Goal: Book appointment/travel/reservation

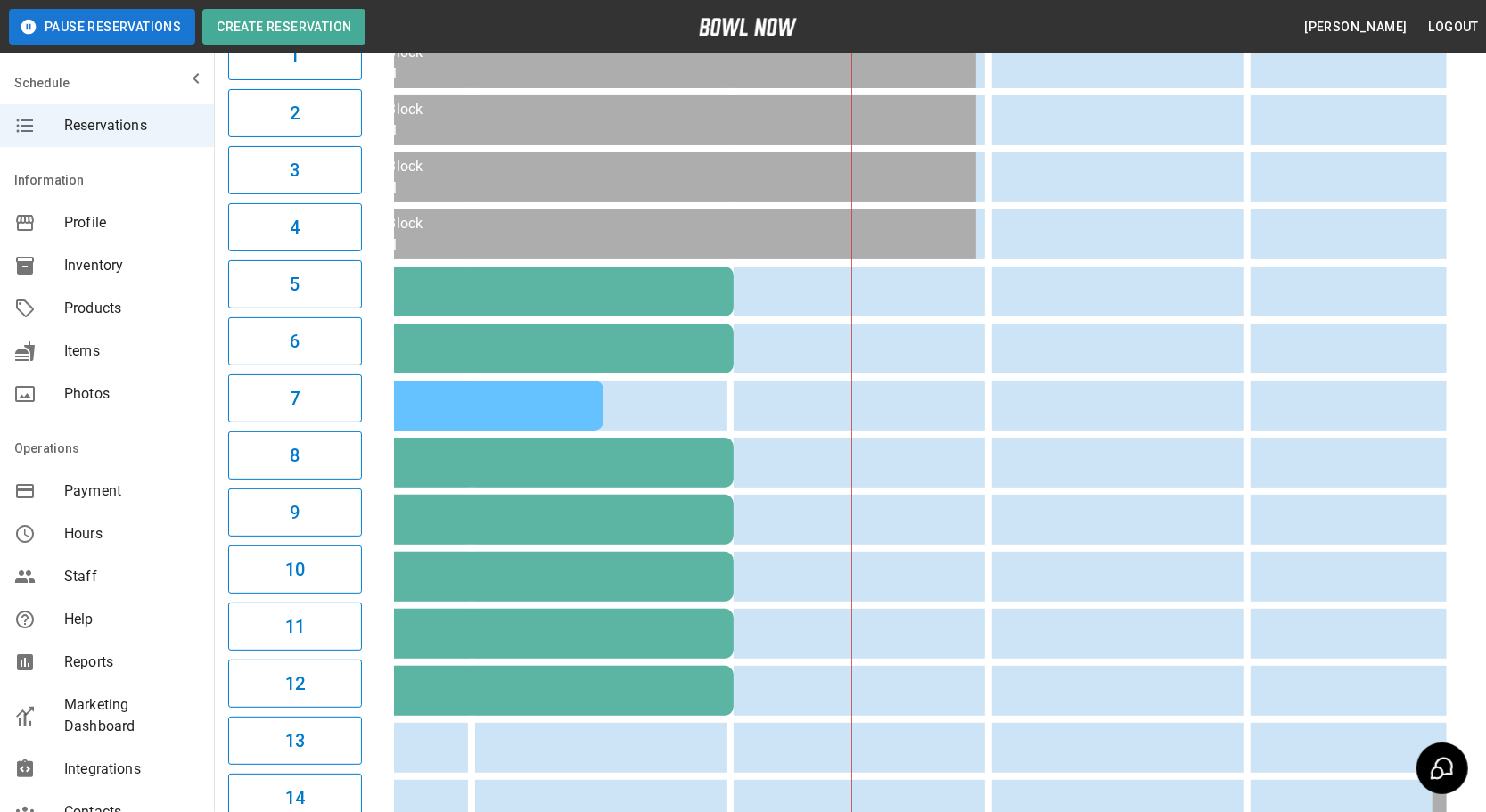
scroll to position [0, 993]
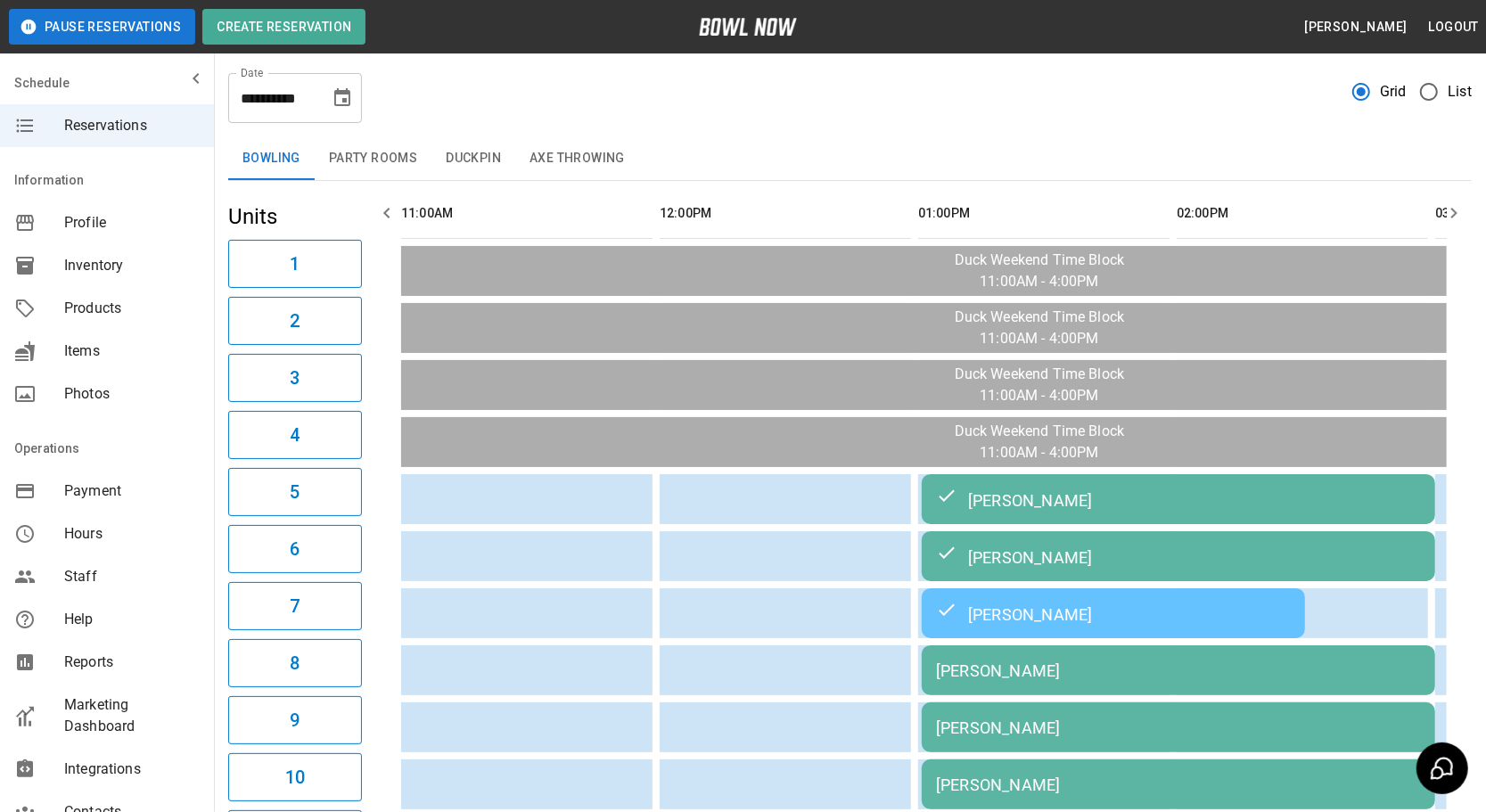
click at [364, 169] on button "Party Rooms" at bounding box center [373, 159] width 117 height 43
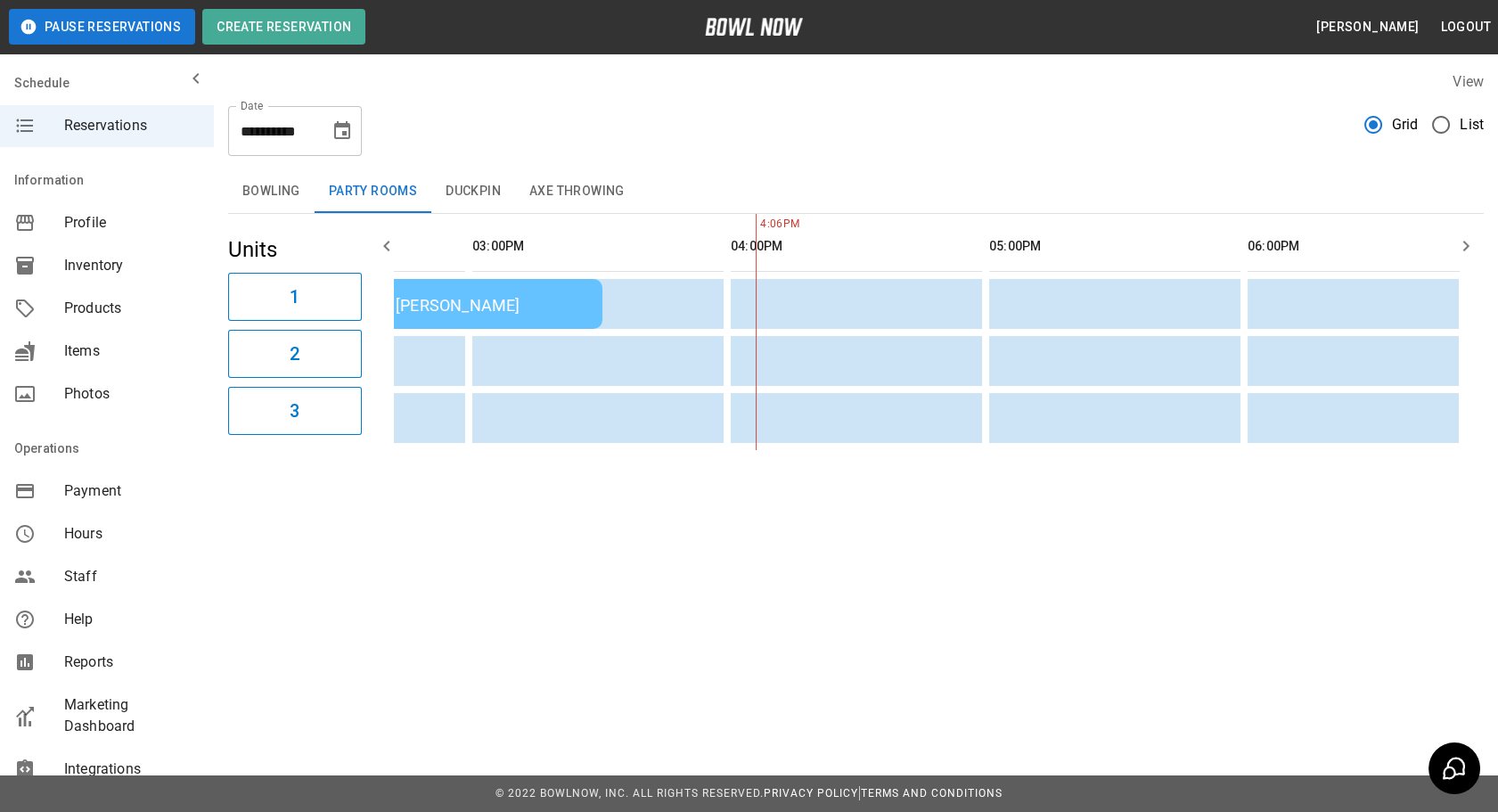
click at [565, 177] on button "Axe Throwing" at bounding box center [577, 192] width 124 height 43
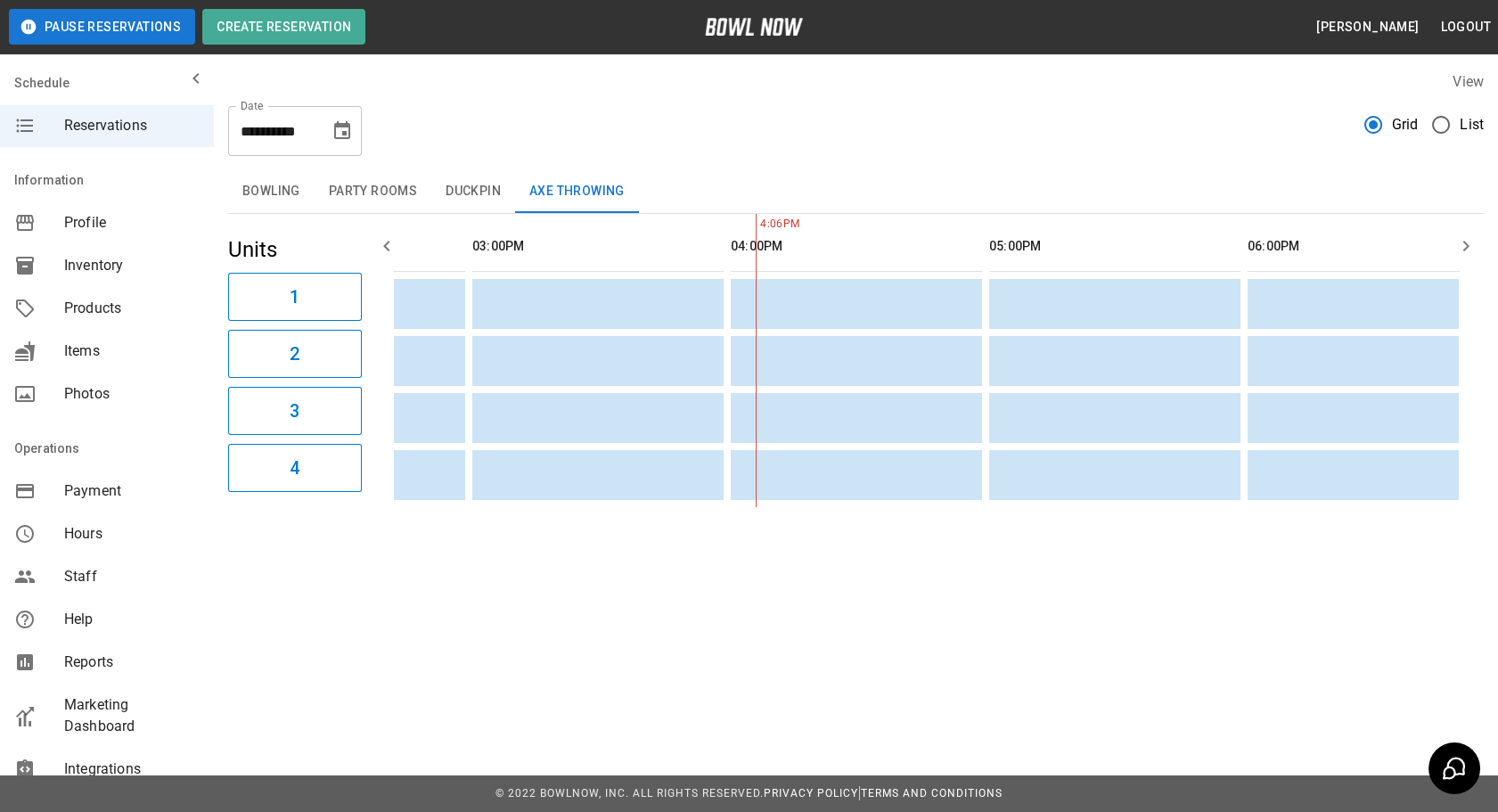
click at [260, 207] on button "Bowling" at bounding box center [271, 192] width 87 height 43
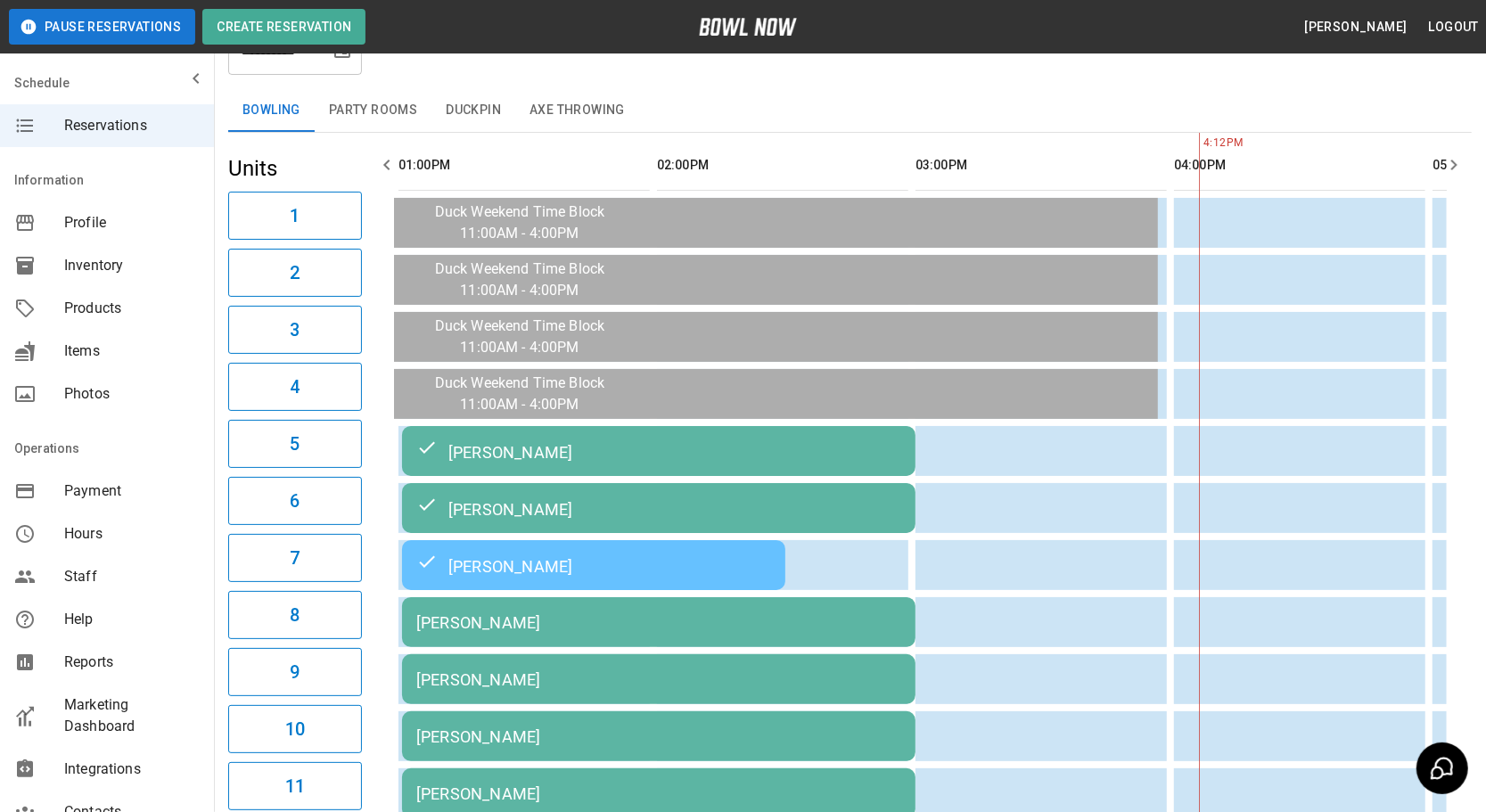
scroll to position [0, 0]
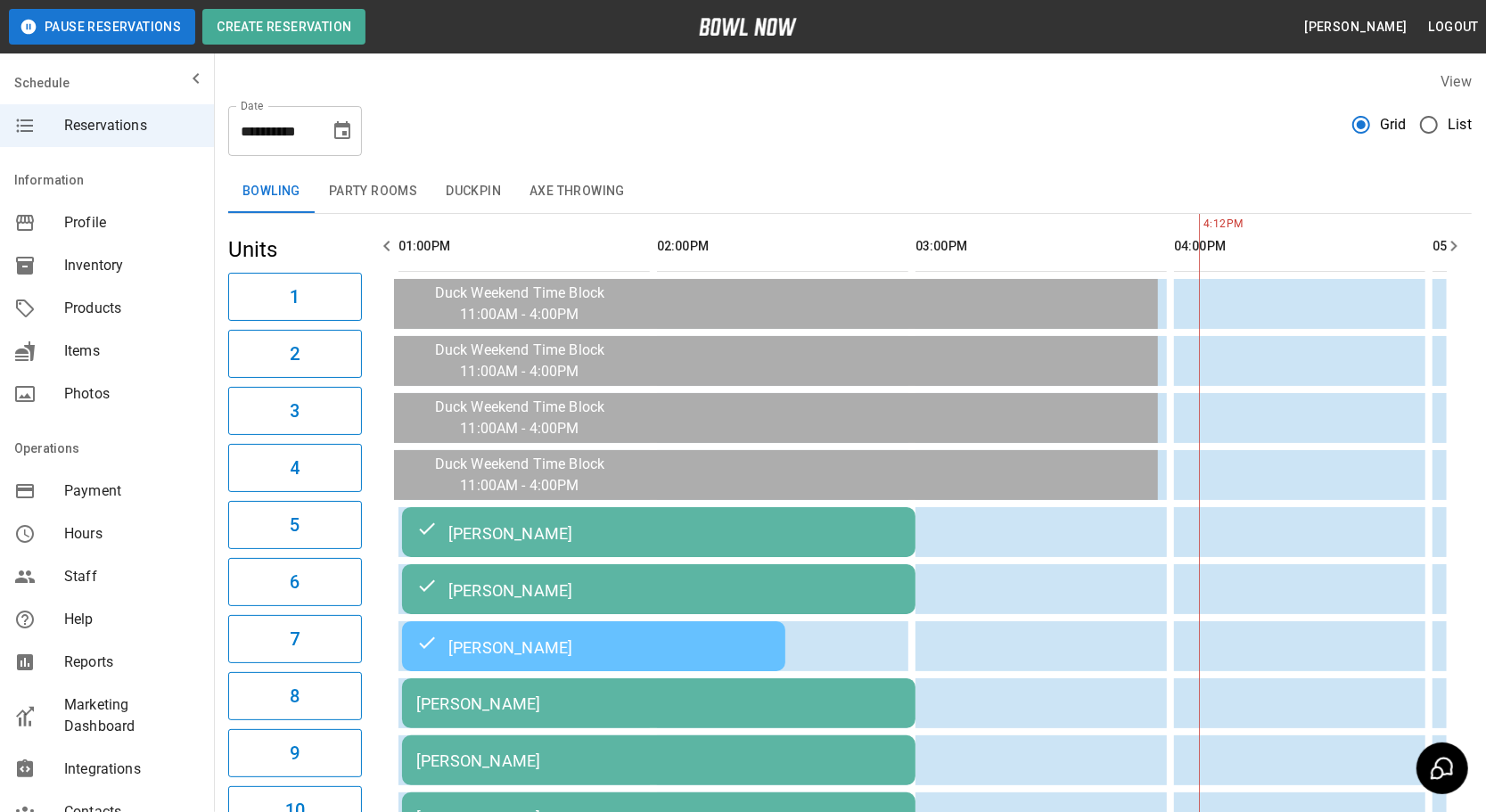
click at [1465, 252] on button "button" at bounding box center [1453, 246] width 36 height 36
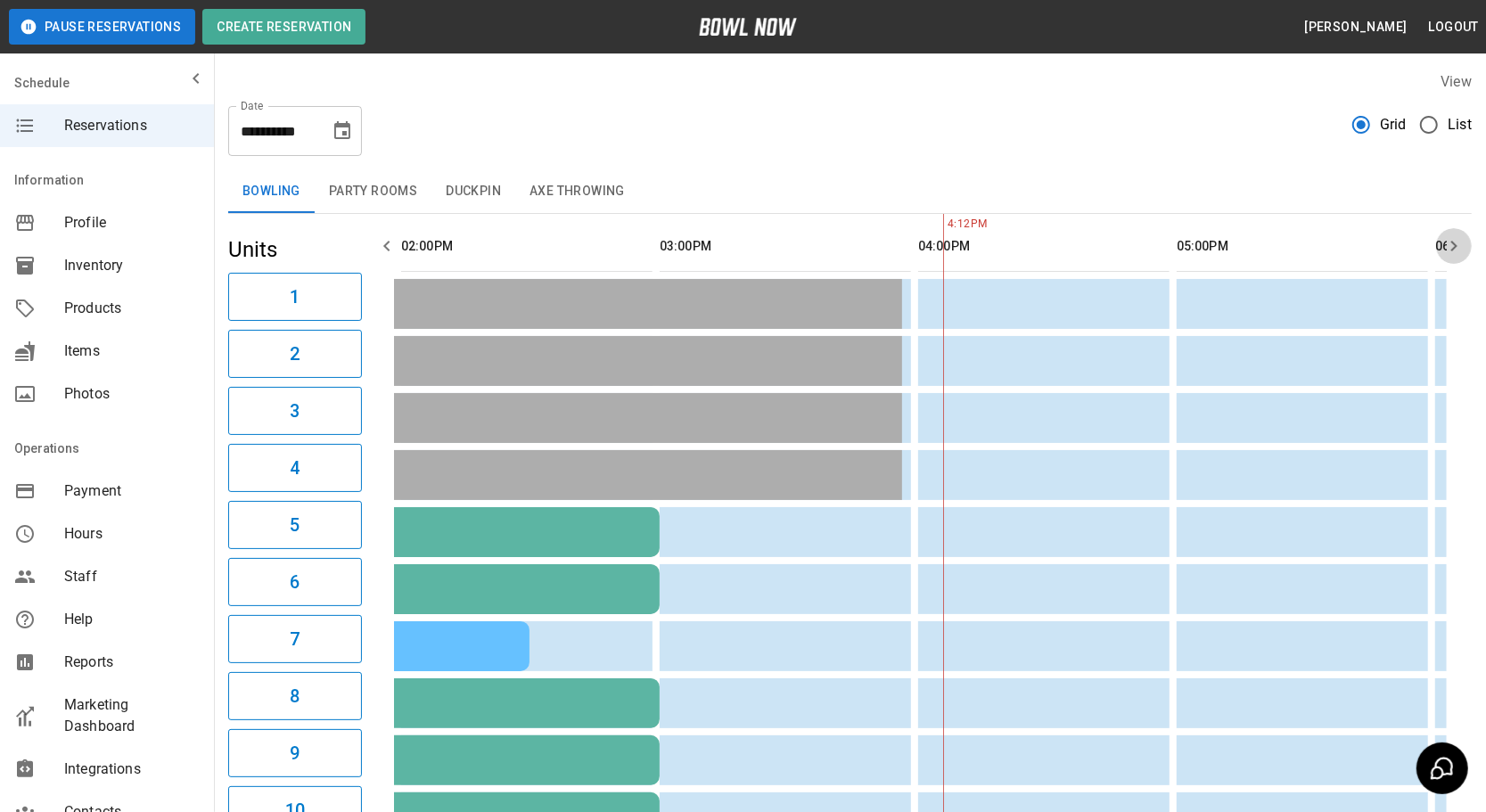
click at [1465, 246] on button "button" at bounding box center [1453, 246] width 36 height 36
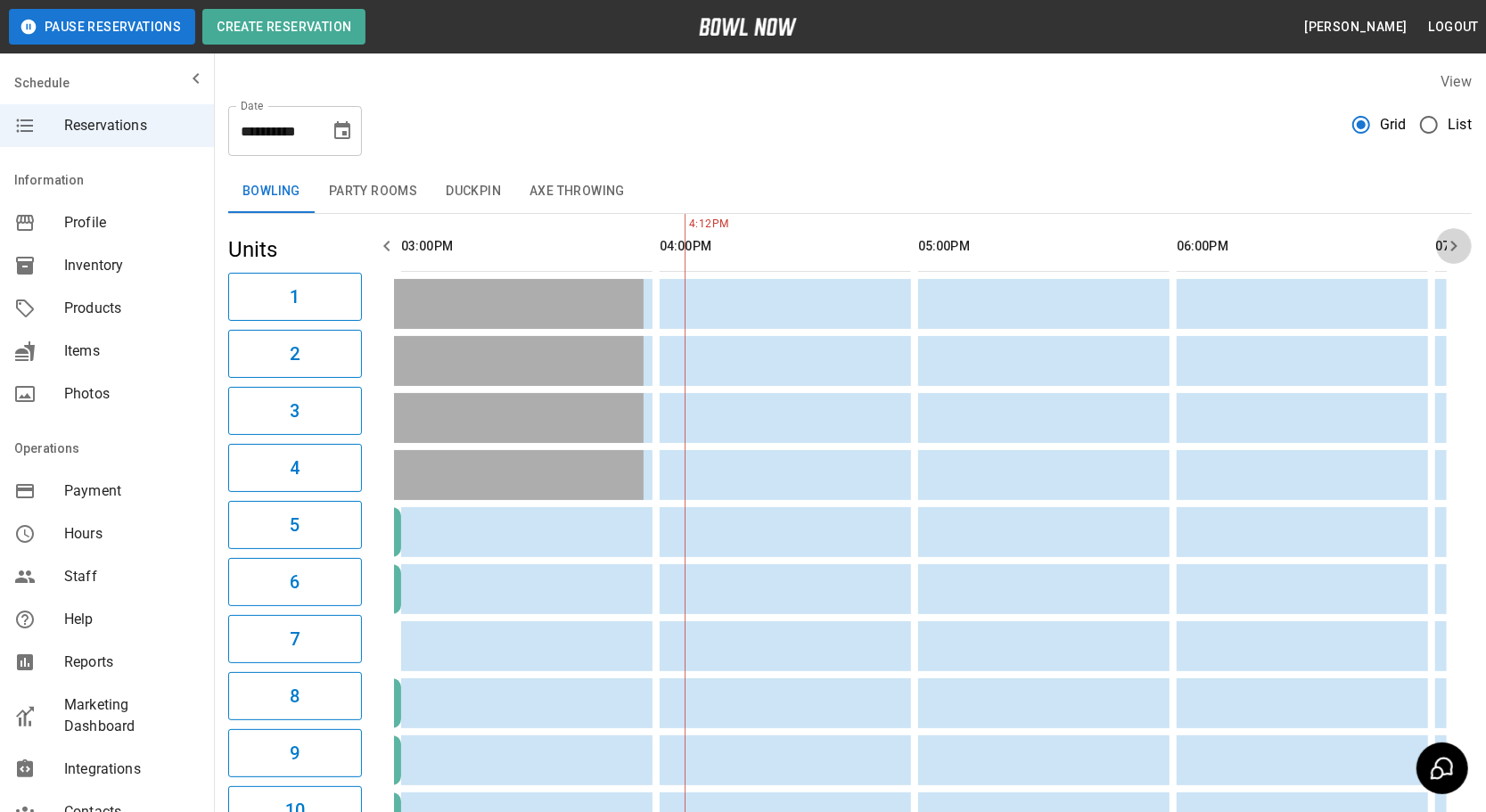
click at [1464, 246] on button "button" at bounding box center [1453, 246] width 36 height 36
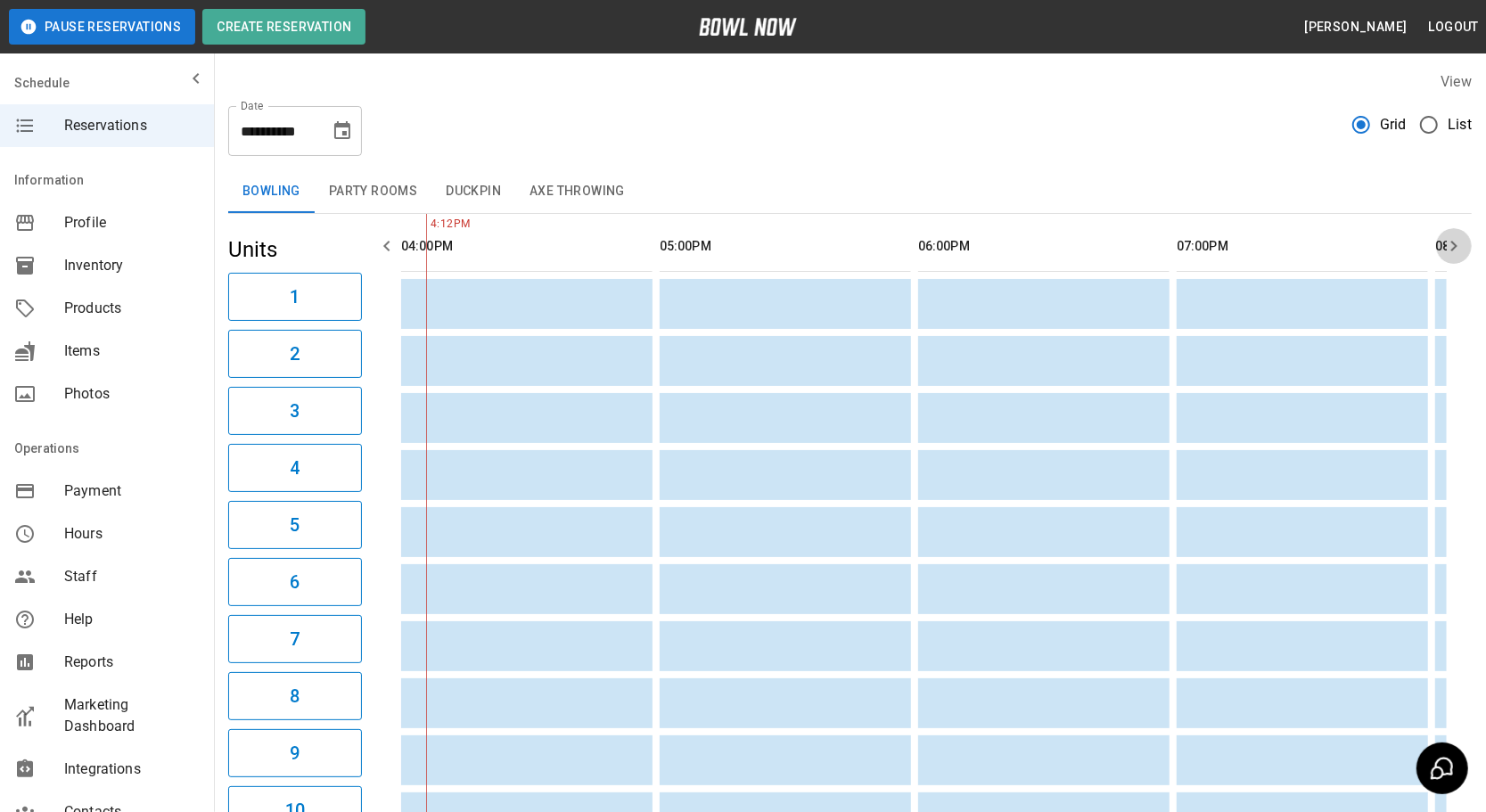
click at [1464, 246] on icon "button" at bounding box center [1453, 246] width 21 height 21
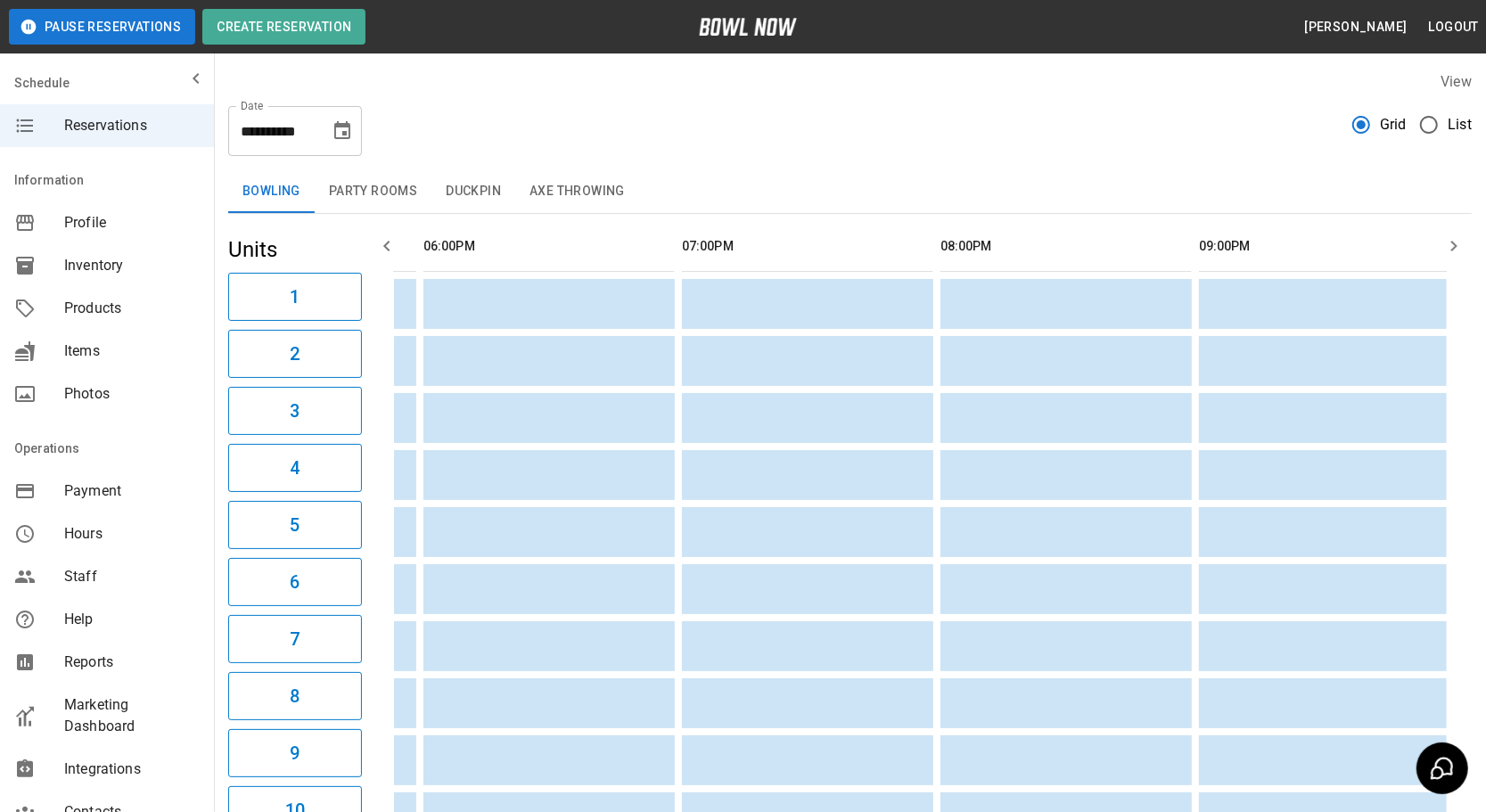
click at [1464, 246] on icon "button" at bounding box center [1453, 246] width 21 height 21
click at [388, 249] on icon "button" at bounding box center [386, 246] width 21 height 21
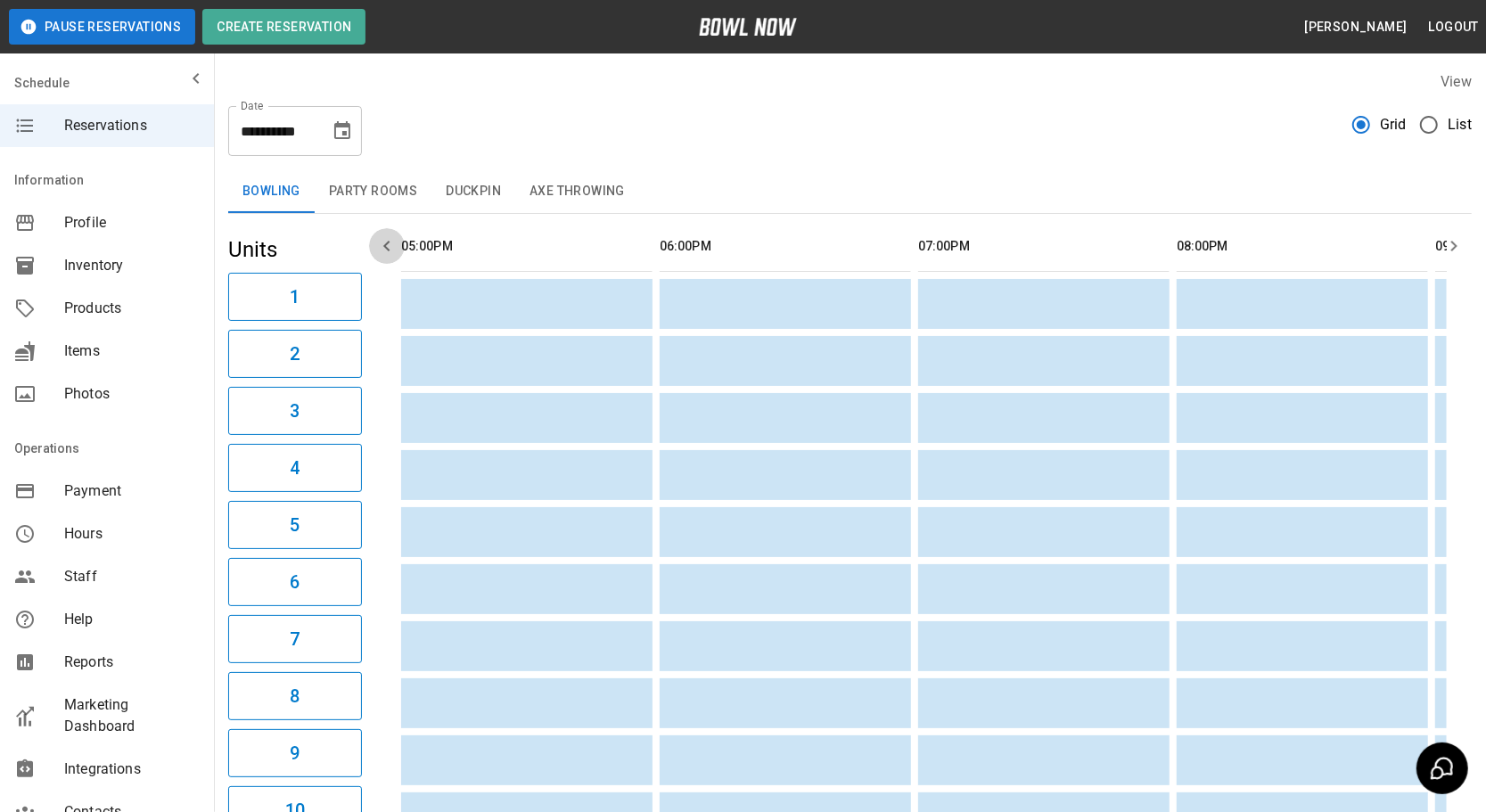
click at [388, 249] on icon "button" at bounding box center [386, 246] width 7 height 10
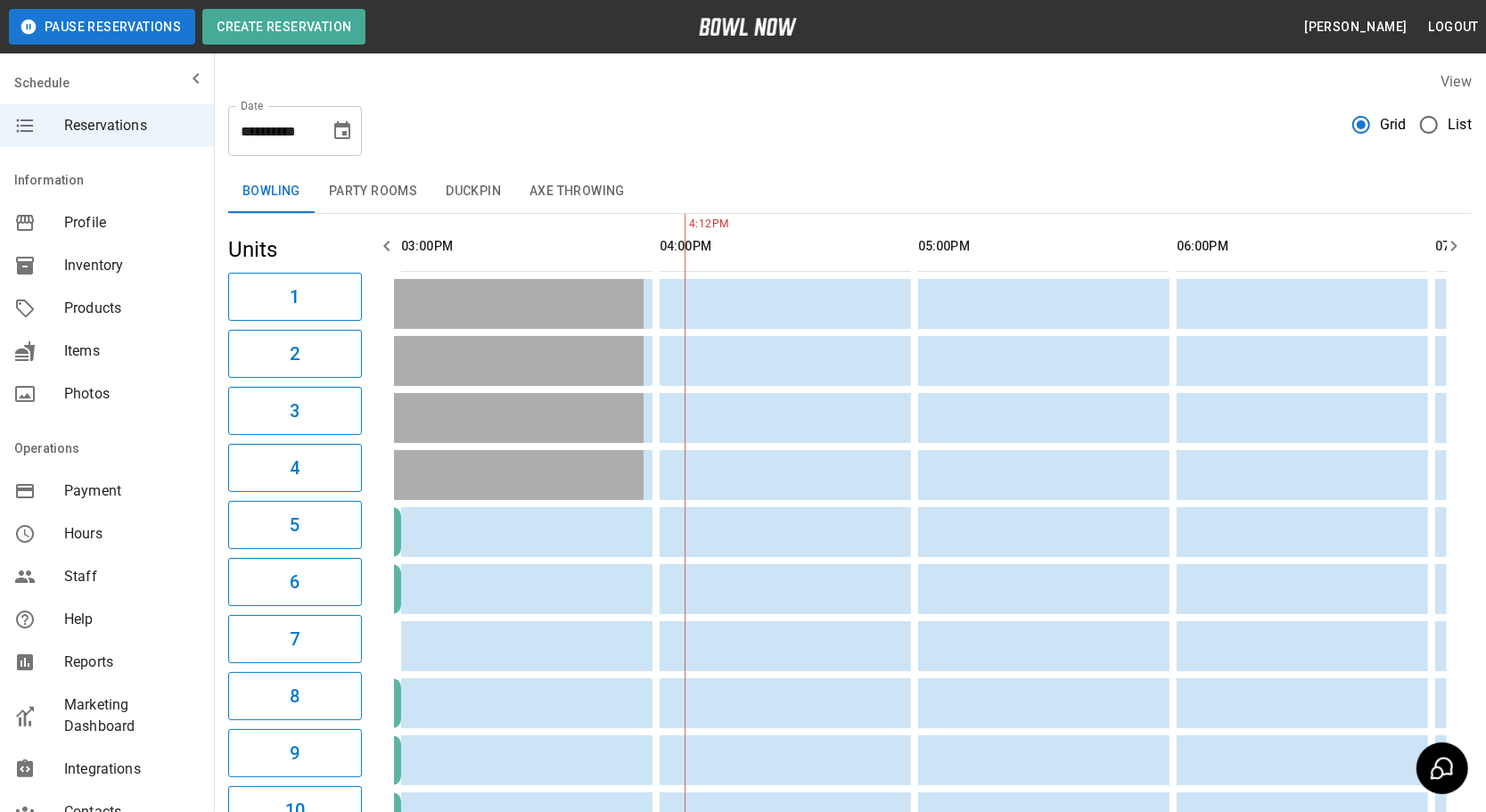
click at [388, 249] on icon "button" at bounding box center [386, 246] width 7 height 10
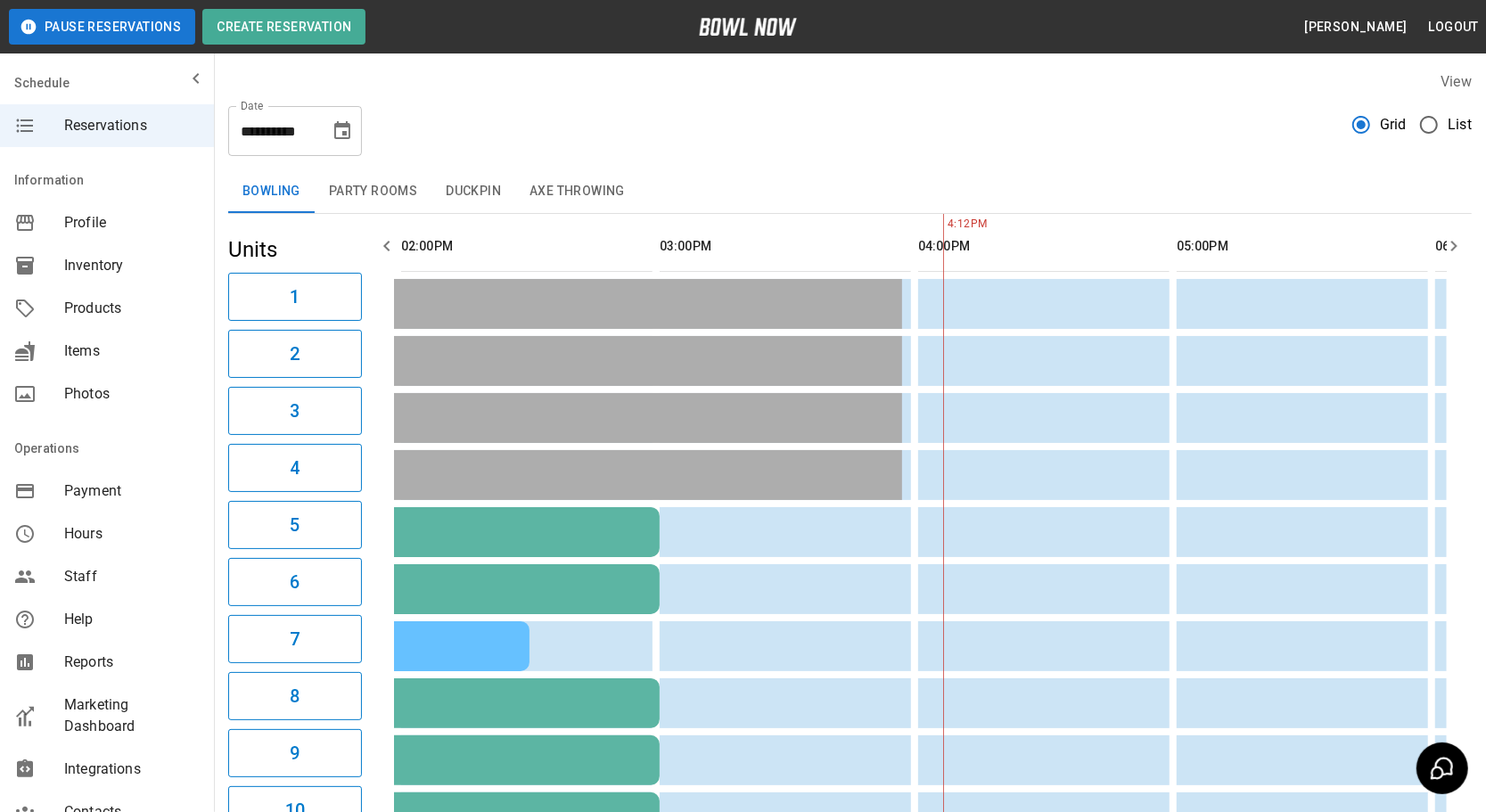
click at [388, 249] on icon "button" at bounding box center [386, 246] width 7 height 10
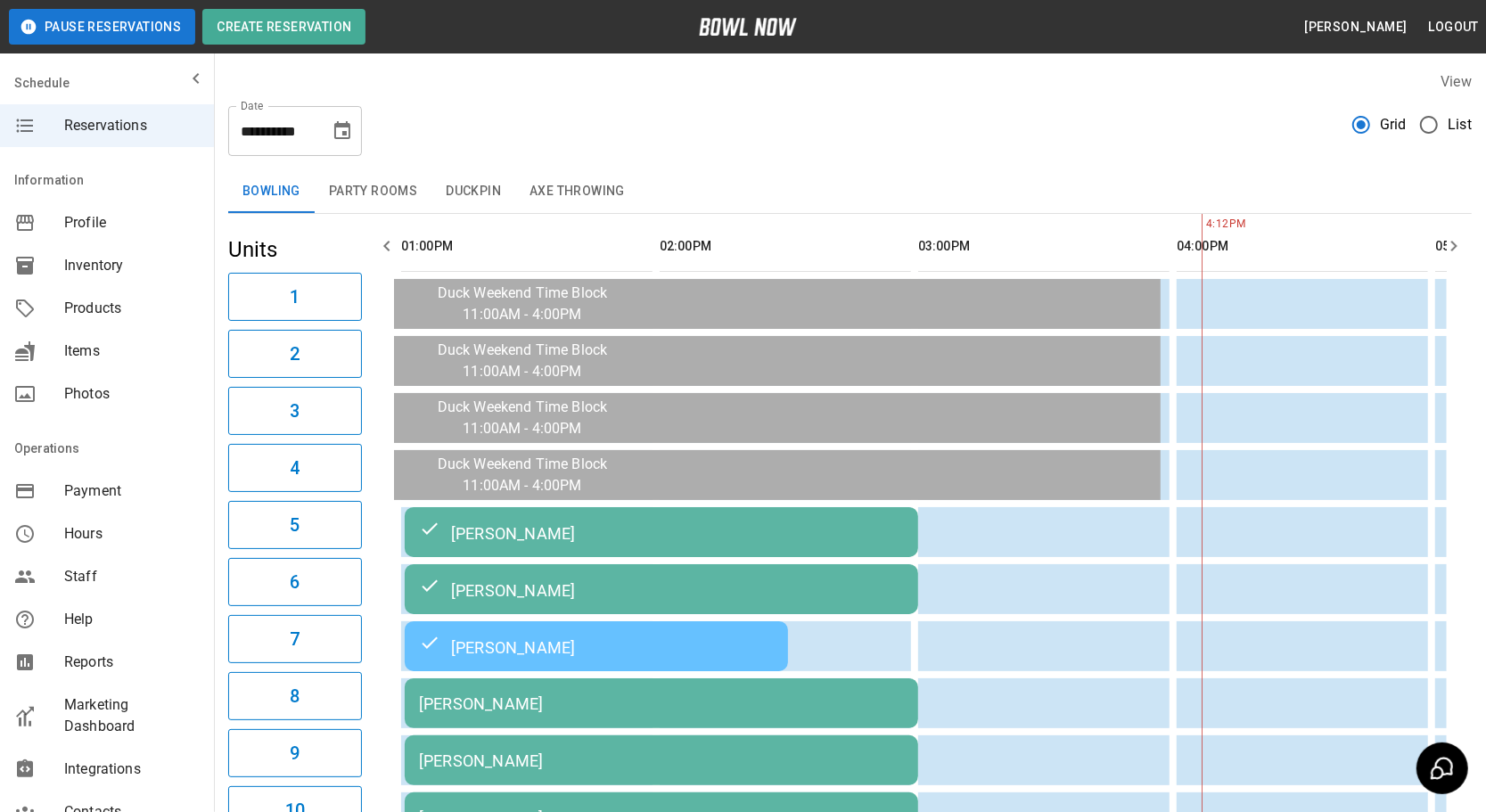
click at [388, 249] on icon "button" at bounding box center [386, 246] width 7 height 10
